Goal: Use online tool/utility

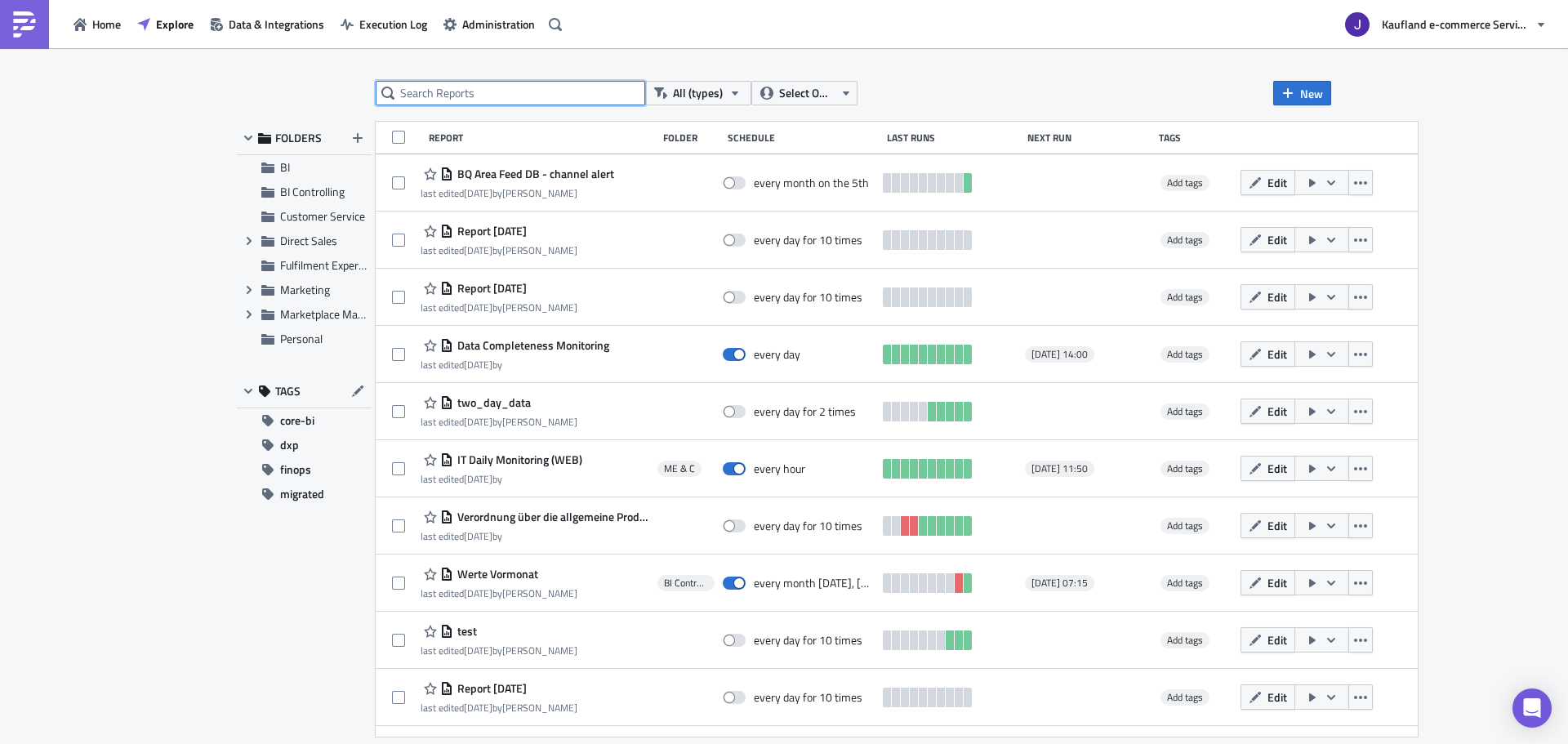
click at [484, 88] on input "text" at bounding box center [510, 93] width 270 height 25
type input "vendor report"
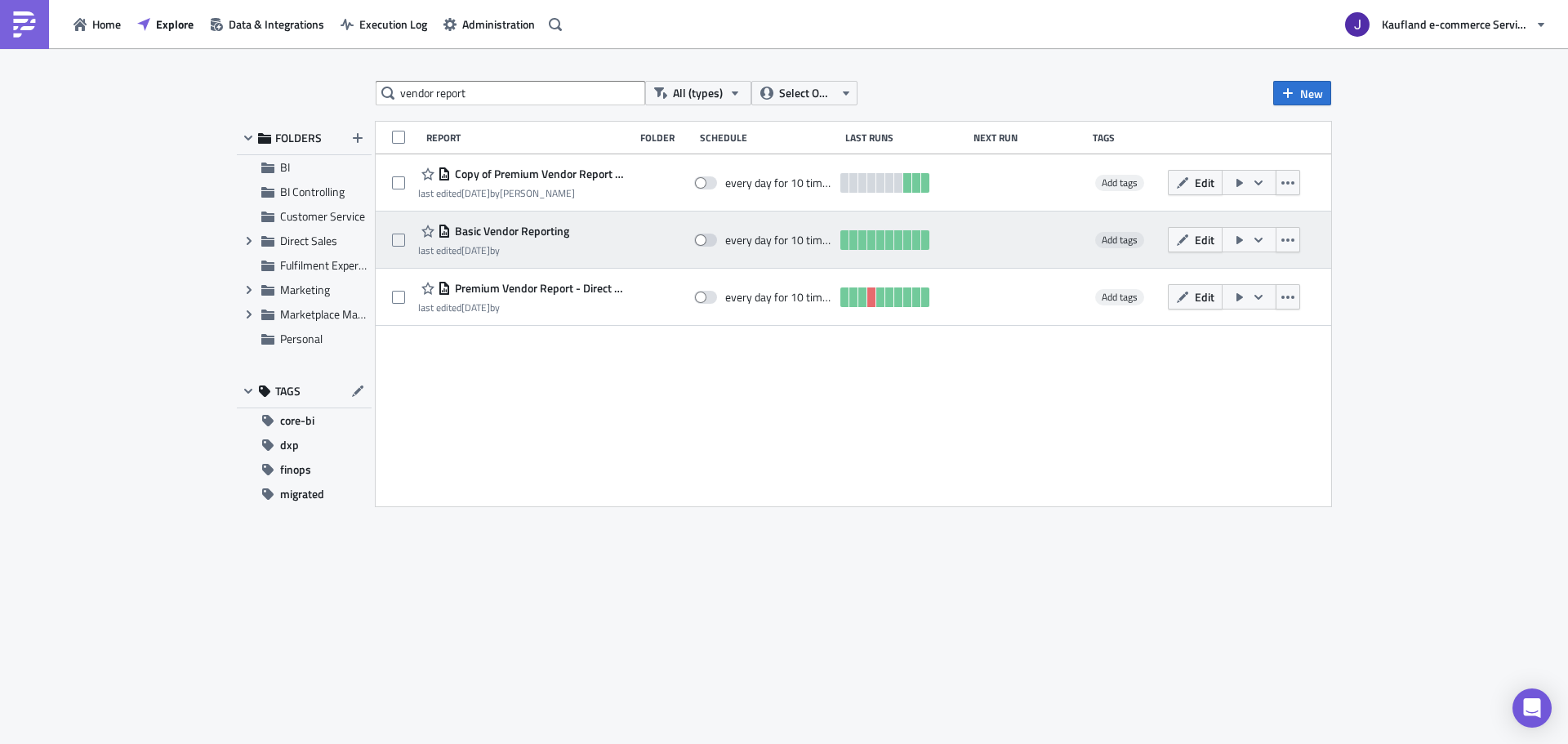
click at [1254, 241] on icon "button" at bounding box center [1258, 240] width 13 height 13
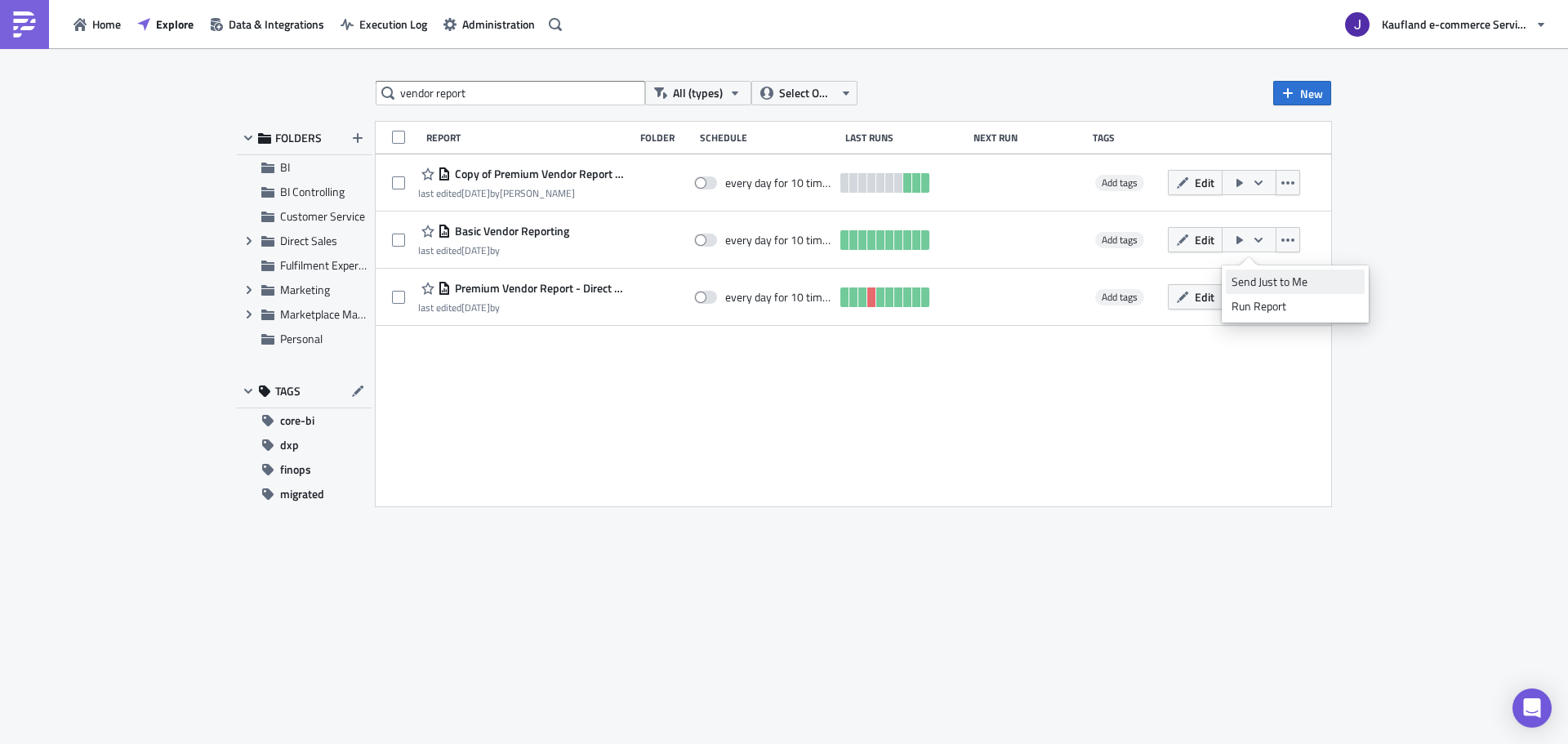
click at [1248, 287] on div "Send Just to Me" at bounding box center [1295, 282] width 128 height 17
drag, startPoint x: 1248, startPoint y: 287, endPoint x: 1403, endPoint y: 235, distance: 163.5
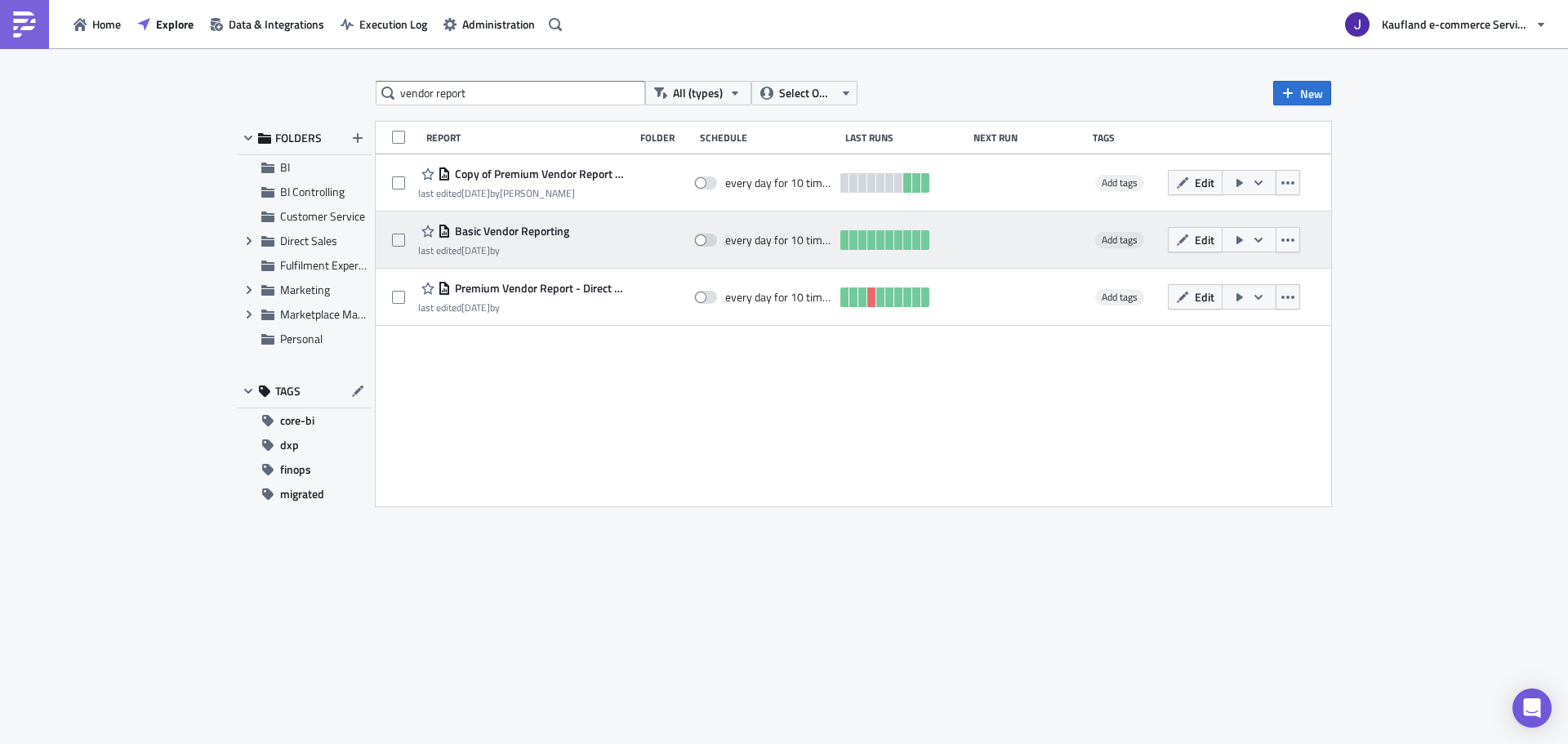
click at [1257, 231] on button "button" at bounding box center [1249, 239] width 55 height 25
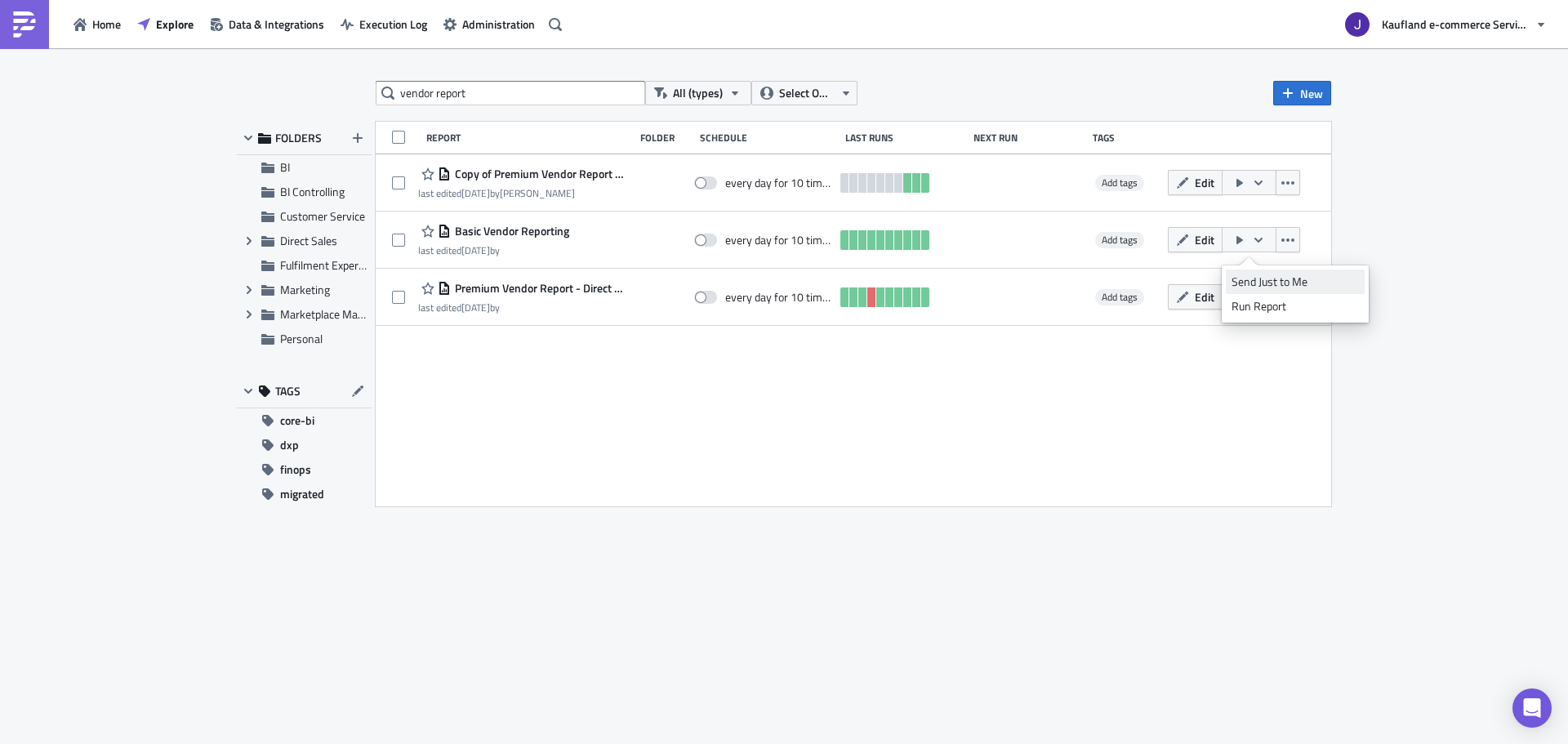
click at [1254, 276] on div "Send Just to Me" at bounding box center [1295, 282] width 128 height 17
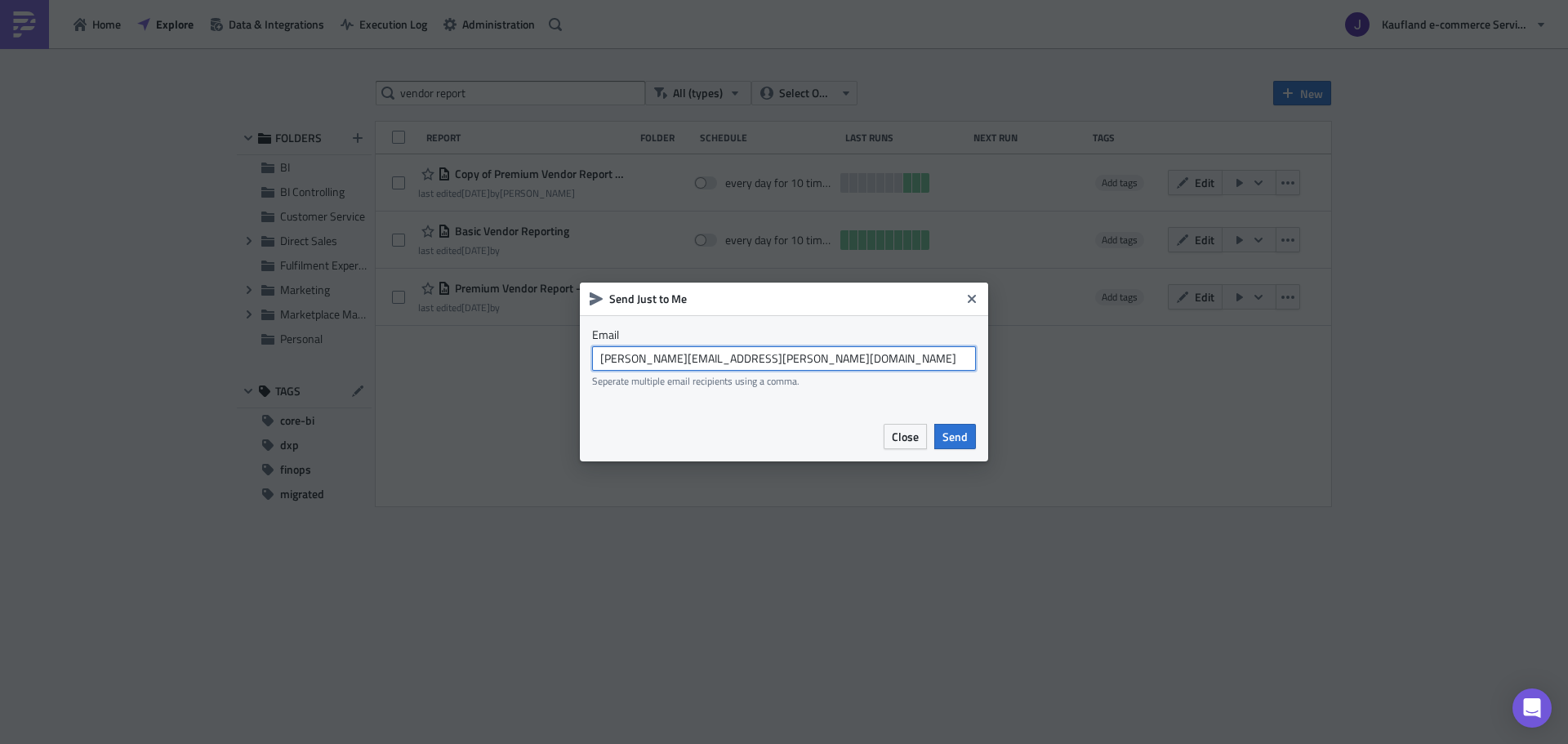
click at [671, 354] on input "[PERSON_NAME][EMAIL_ADDRESS][PERSON_NAME][DOMAIN_NAME]" at bounding box center [784, 359] width 384 height 25
type input "[EMAIL_ADDRESS][DOMAIN_NAME]"
click at [947, 437] on span "Send" at bounding box center [955, 437] width 25 height 18
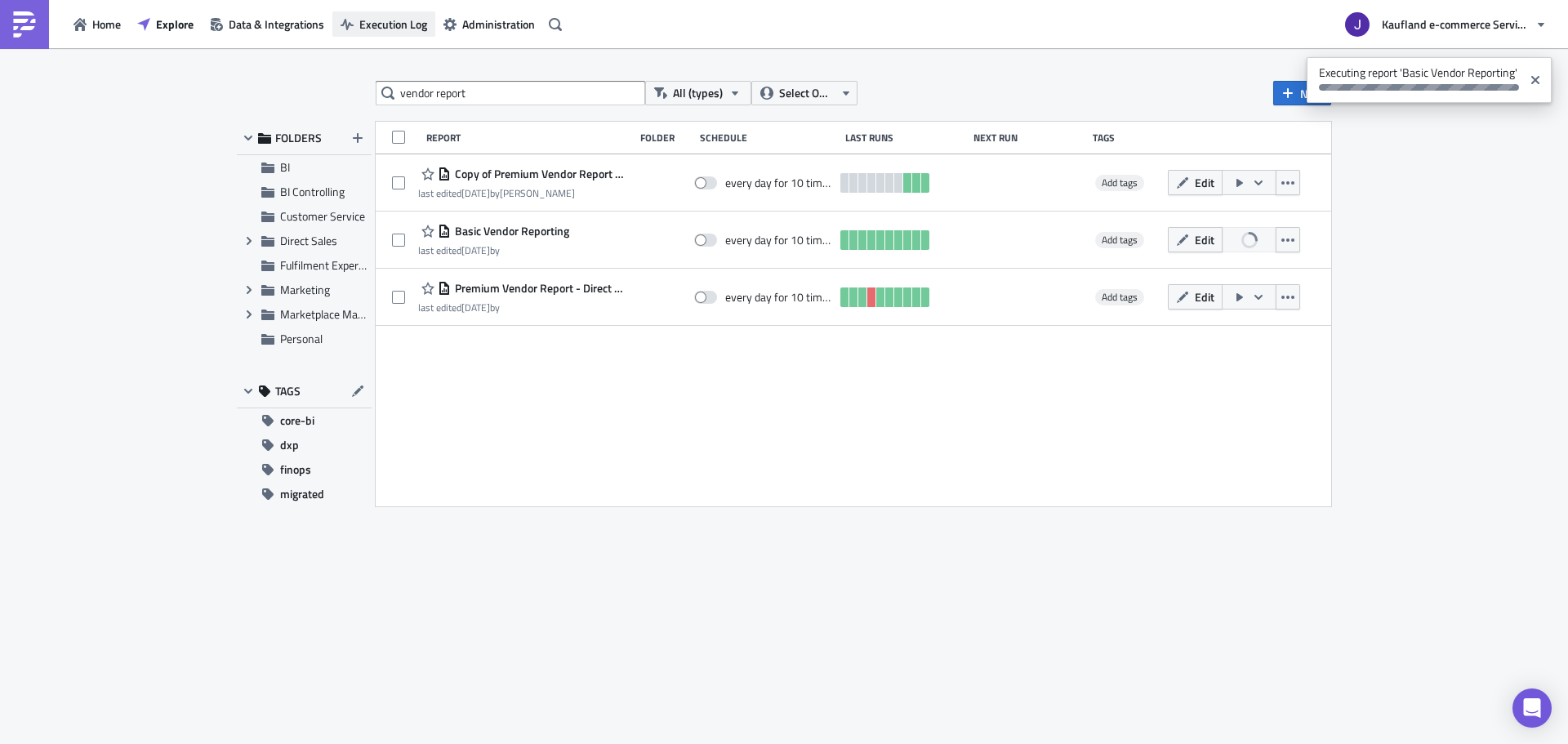
click at [382, 32] on button "Execution Log" at bounding box center [384, 24] width 103 height 25
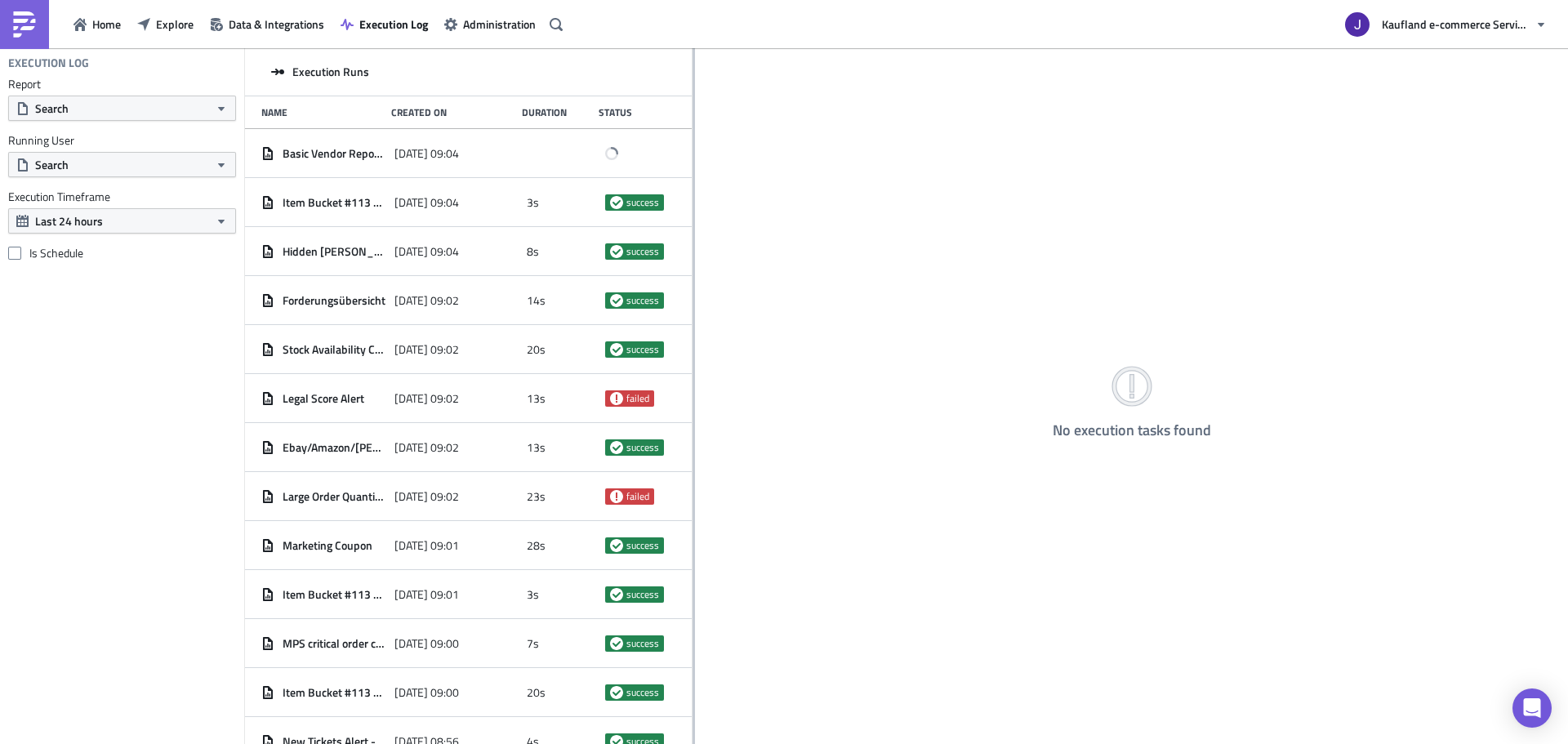
drag, startPoint x: 509, startPoint y: 189, endPoint x: 692, endPoint y: 216, distance: 185.0
click at [692, 216] on div at bounding box center [693, 397] width 3 height 698
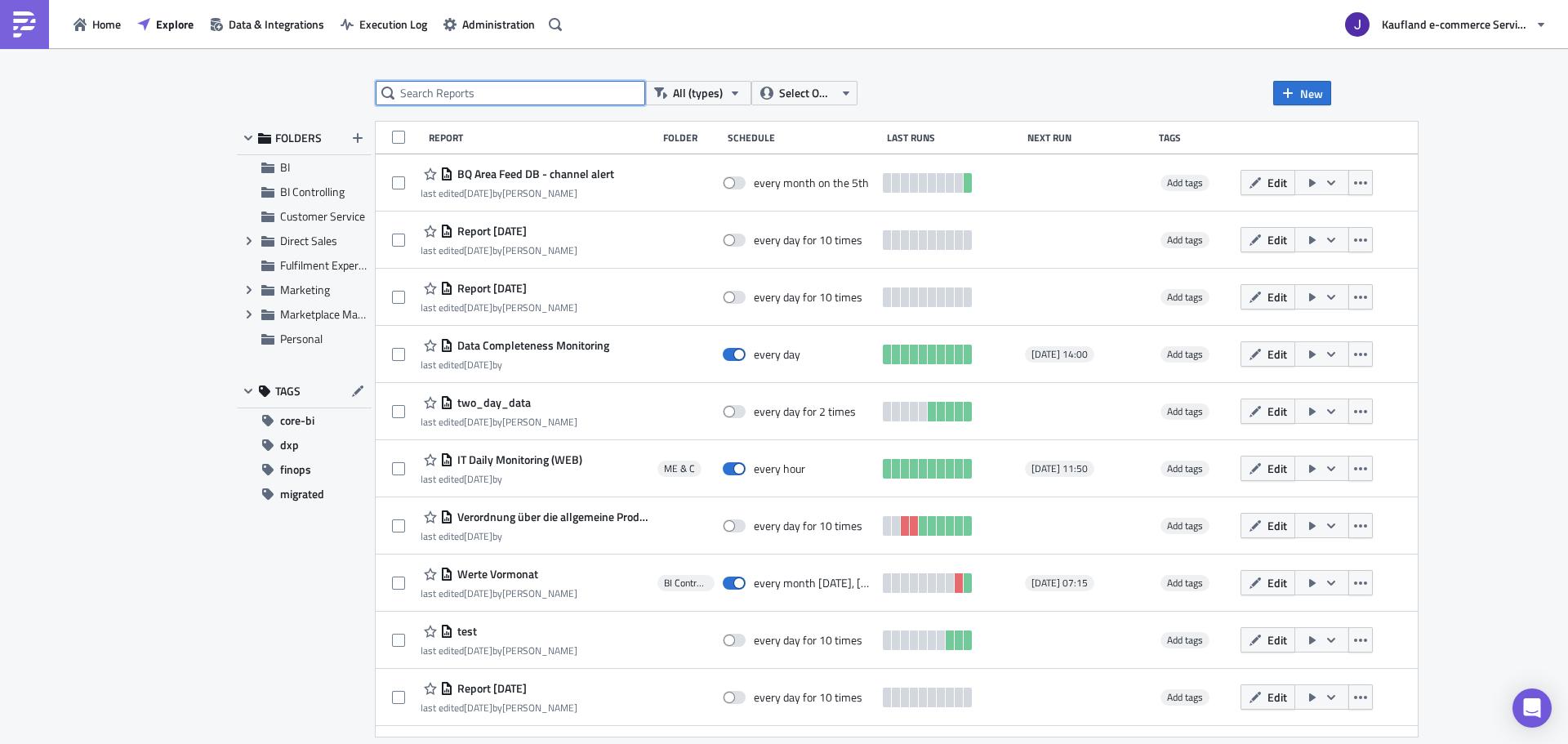
click at [492, 83] on input "text" at bounding box center [510, 93] width 270 height 25
type input "vendor"
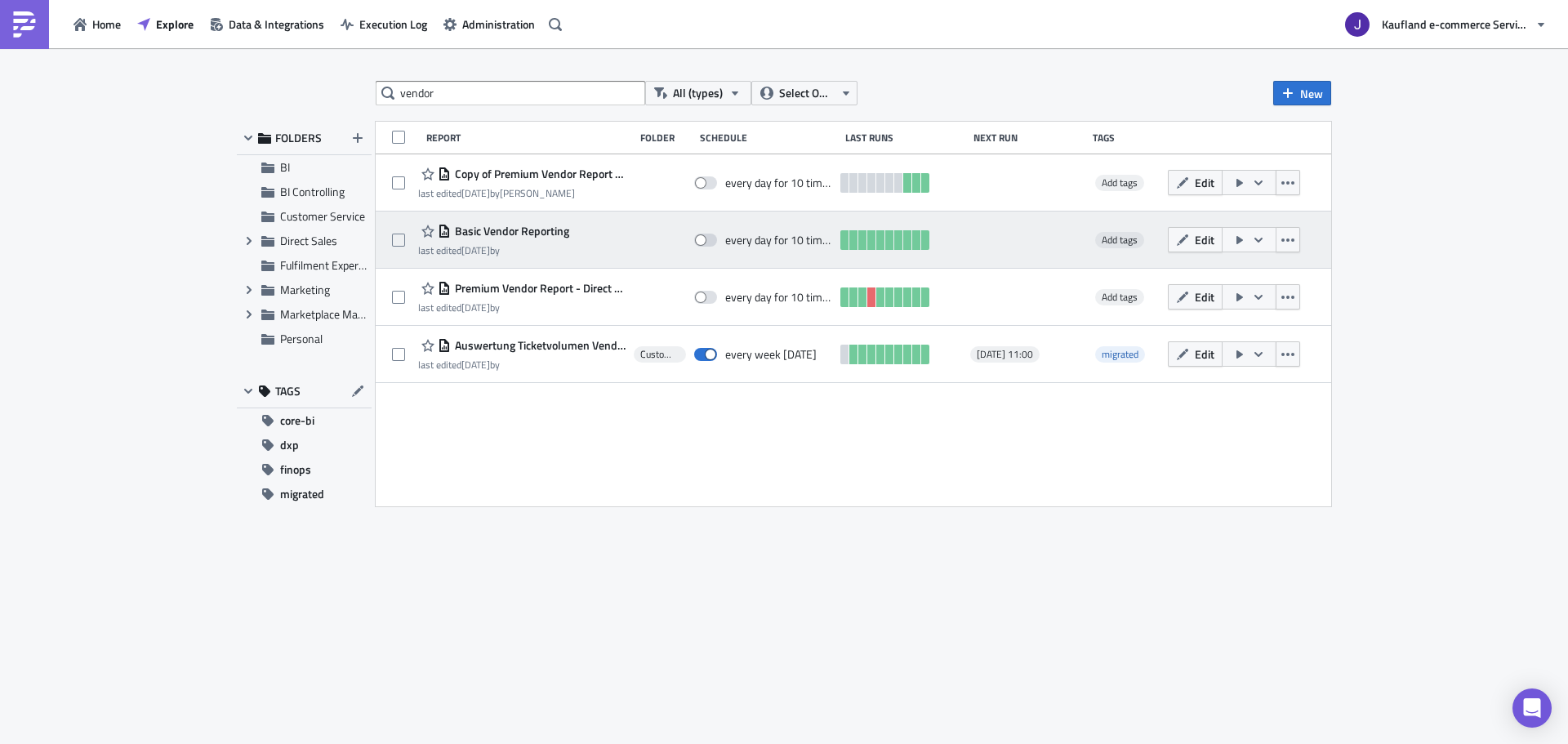
click at [1245, 238] on icon "button" at bounding box center [1239, 240] width 13 height 13
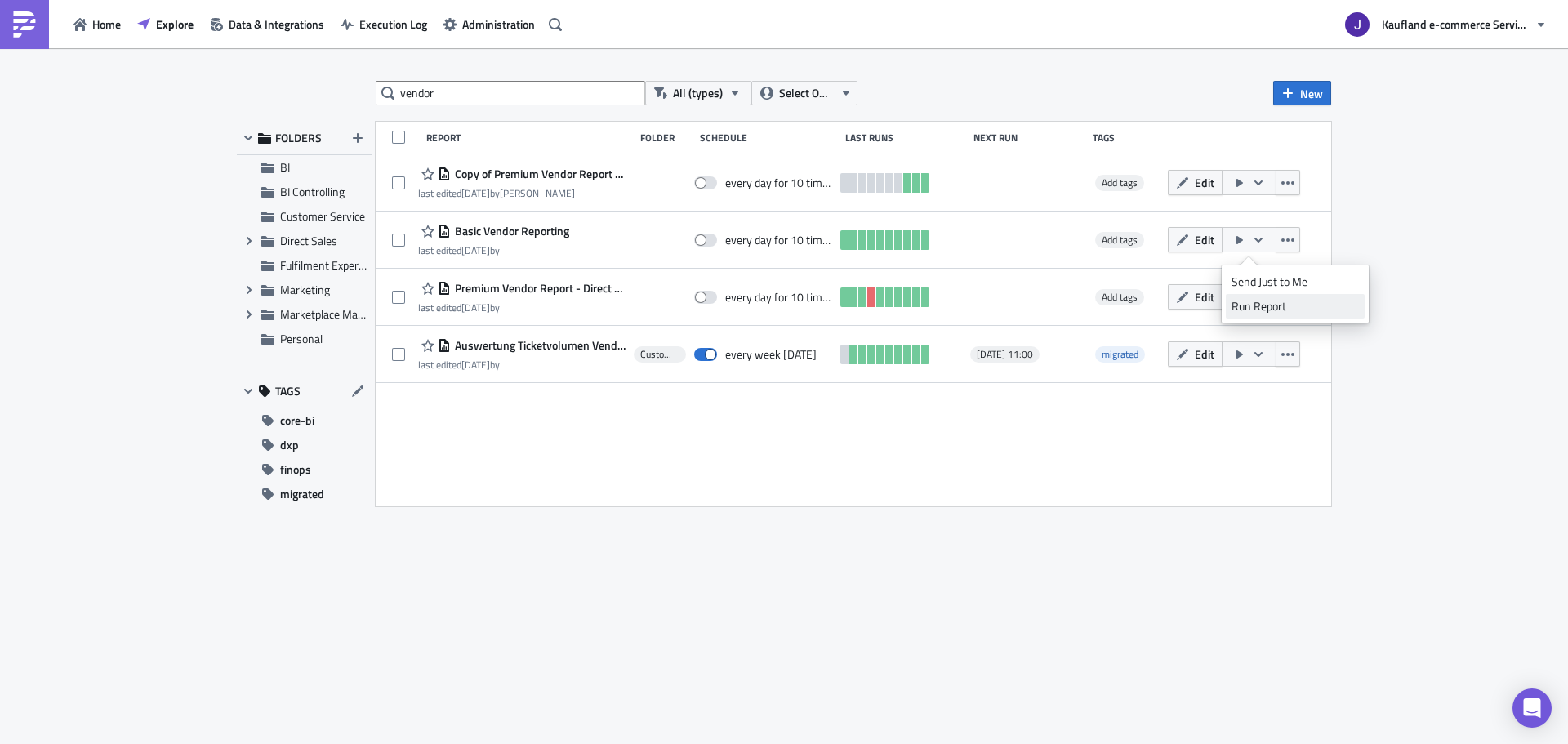
click at [1258, 304] on div "Run Report" at bounding box center [1295, 306] width 128 height 17
